Goal: Check status

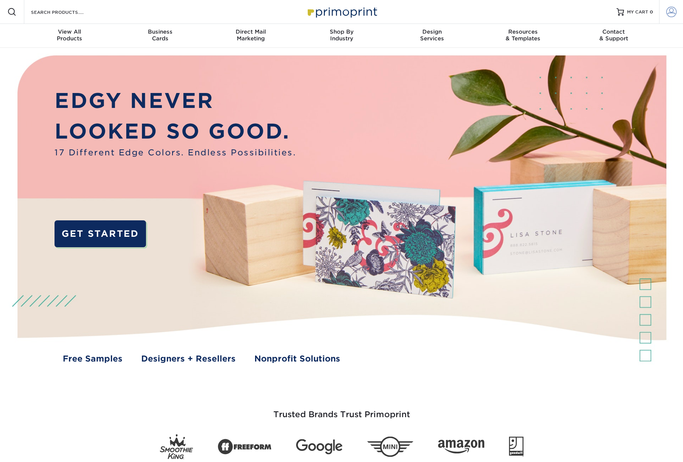
type input "info@chialphaumn.org"
click at [673, 16] on span at bounding box center [671, 12] width 10 height 10
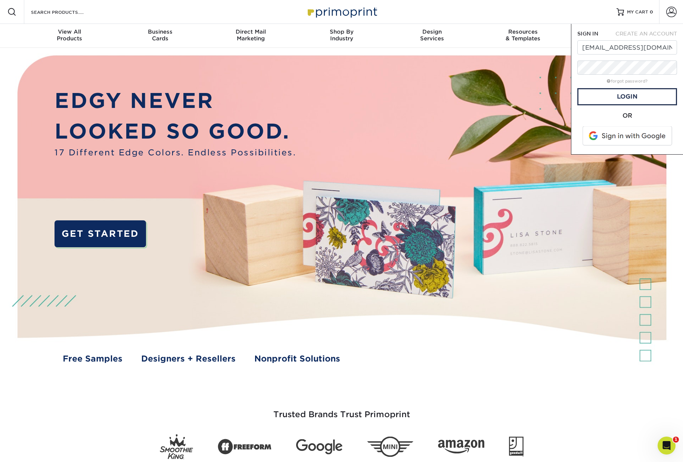
click at [640, 138] on span at bounding box center [627, 135] width 95 height 19
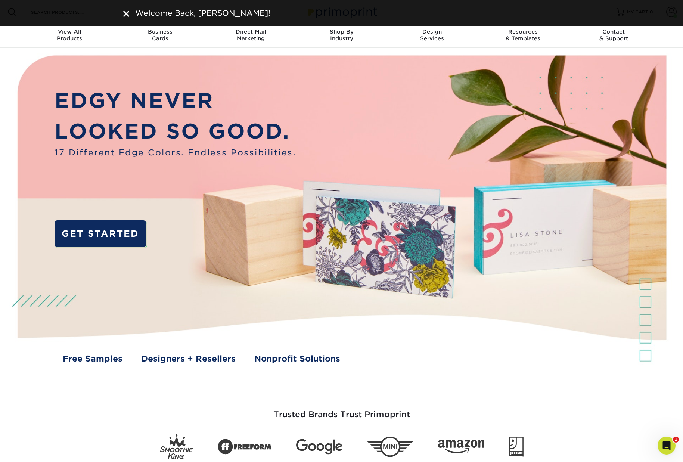
click at [124, 13] on img at bounding box center [126, 14] width 6 height 6
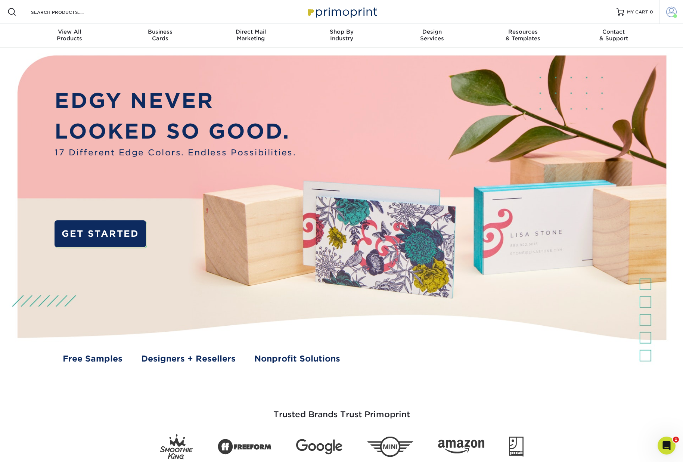
click at [675, 13] on span at bounding box center [671, 12] width 10 height 10
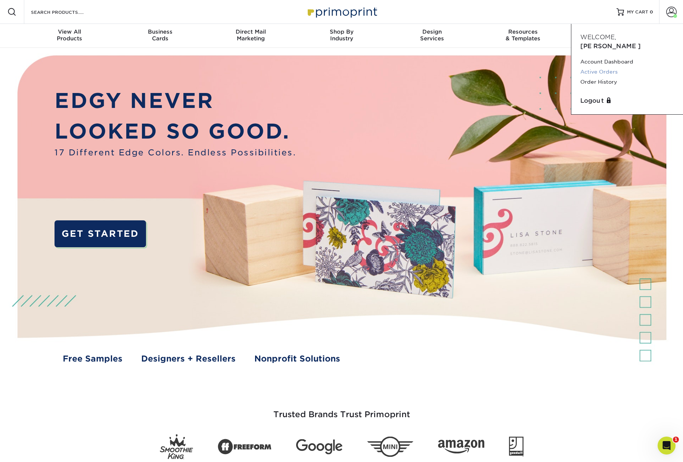
click at [612, 67] on link "Active Orders" at bounding box center [627, 72] width 94 height 10
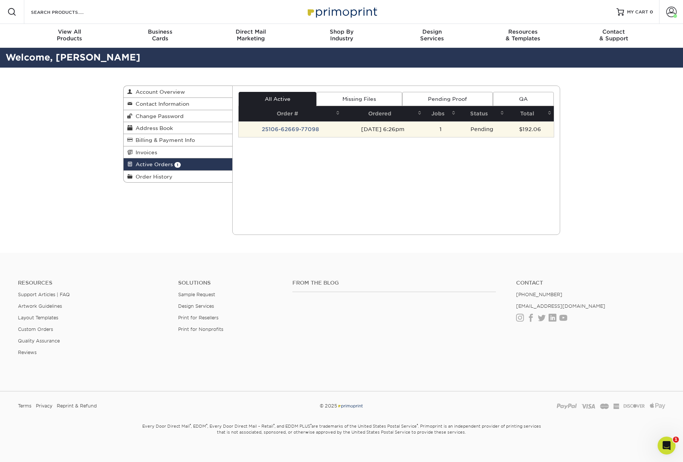
click at [304, 130] on td "25106-62669-77098" at bounding box center [290, 129] width 103 height 16
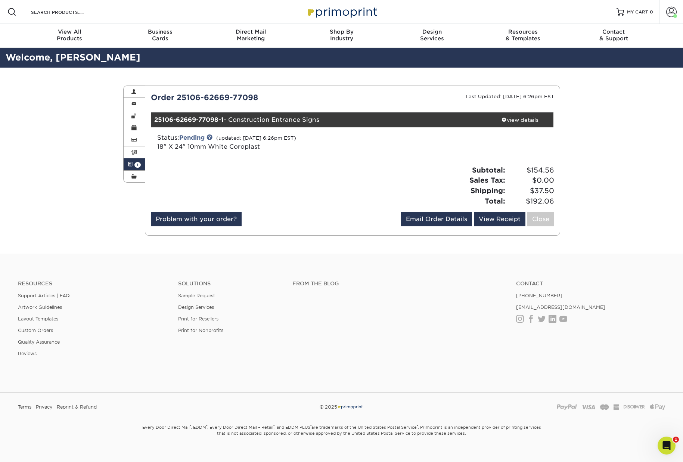
click at [217, 139] on div "Status: Pending (updated: [DATE] 6:26pm EST) 18" X 24" 10mm White Coroplast" at bounding box center [286, 142] width 268 height 18
click at [207, 138] on div "Status: Pending (updated: [DATE] 6:26pm EST) 18" X 24" 10mm White Coroplast" at bounding box center [286, 142] width 268 height 18
click at [213, 135] on link at bounding box center [210, 137] width 6 height 6
click at [35, 137] on div "Active Orders Account Overview Contact Information Change Password Address Book…" at bounding box center [341, 161] width 683 height 186
